Goal: Navigation & Orientation: Find specific page/section

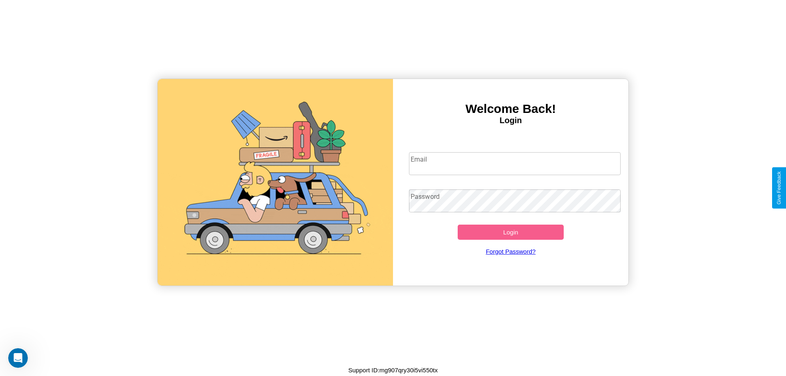
click at [515, 163] on input "Email" at bounding box center [515, 163] width 212 height 23
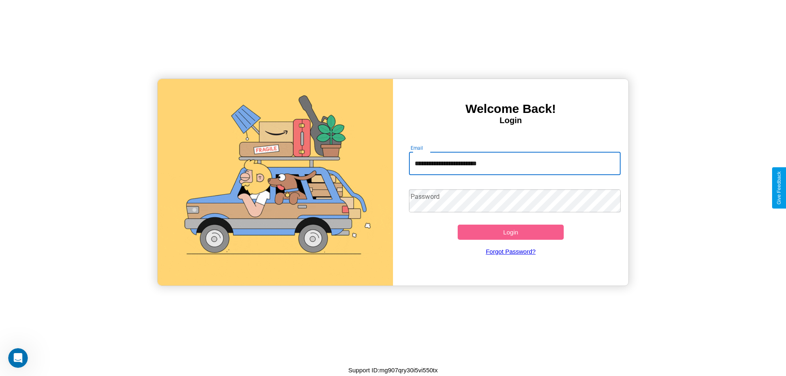
type input "**********"
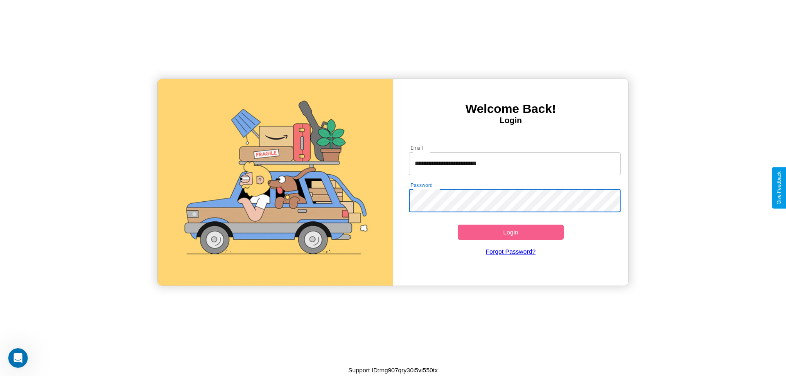
click at [510, 232] on button "Login" at bounding box center [511, 232] width 106 height 15
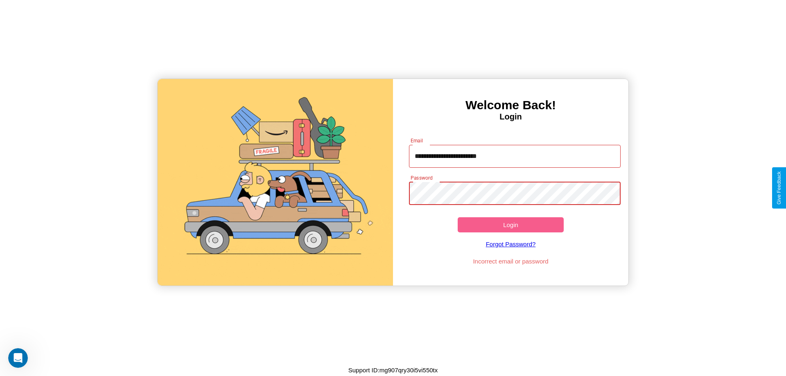
click at [510, 225] on button "Login" at bounding box center [511, 224] width 106 height 15
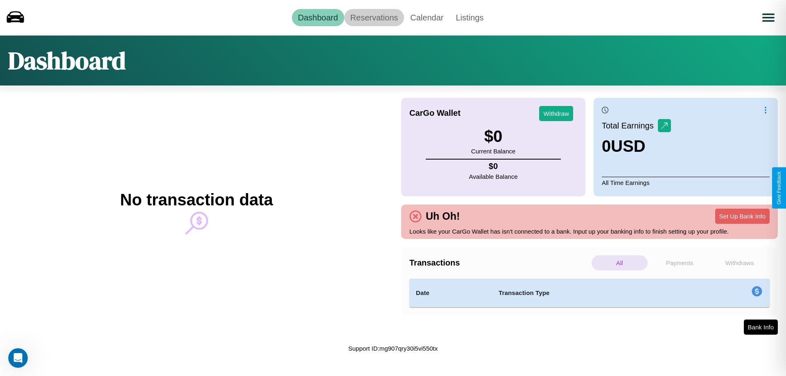
click at [374, 17] on link "Reservations" at bounding box center [374, 17] width 60 height 17
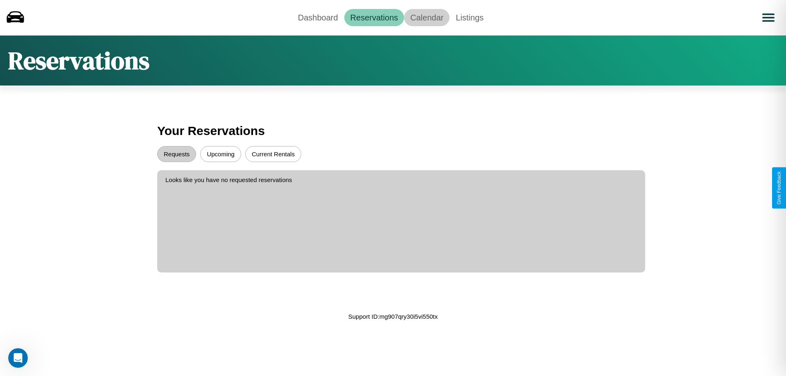
click at [427, 17] on link "Calendar" at bounding box center [426, 17] width 45 height 17
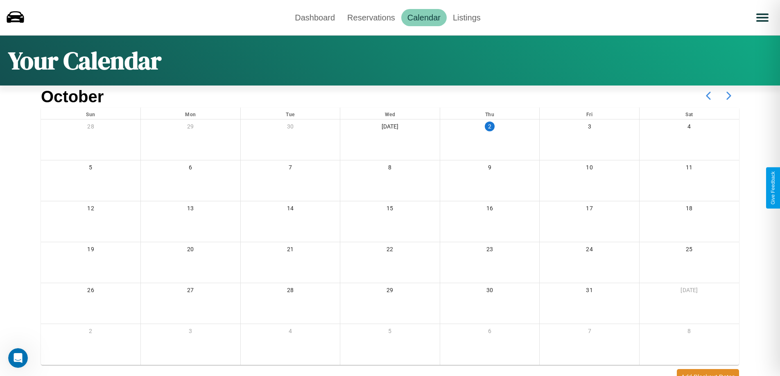
click at [729, 96] on icon at bounding box center [728, 96] width 20 height 20
click at [315, 17] on link "Dashboard" at bounding box center [315, 17] width 52 height 17
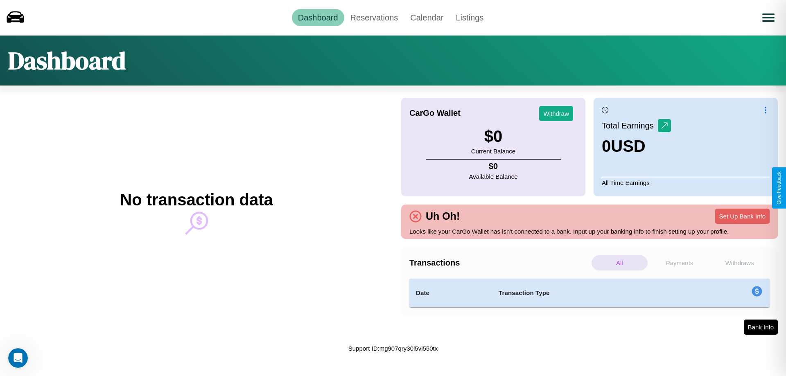
click at [679, 263] on p "Payments" at bounding box center [680, 262] width 56 height 15
